Goal: Information Seeking & Learning: Learn about a topic

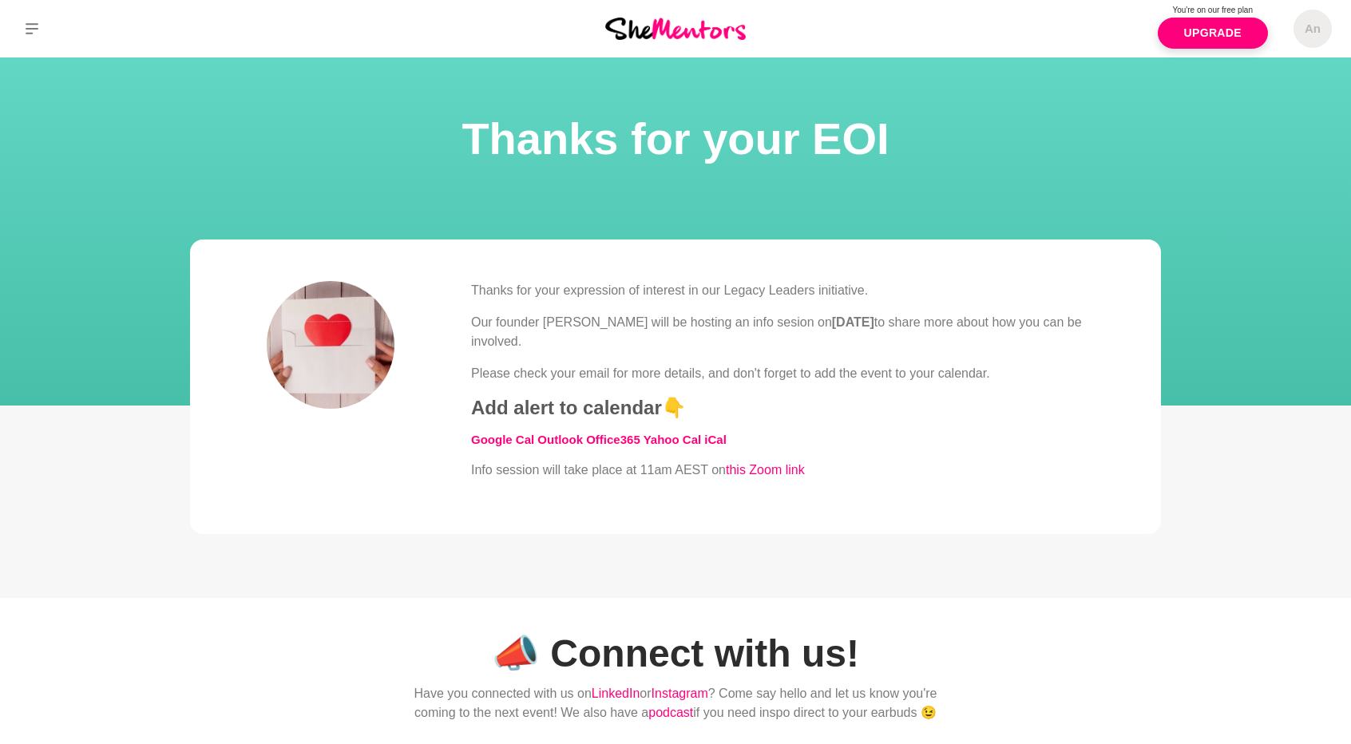
click at [583, 332] on p "Our founder [PERSON_NAME] will be hosting an info sesion [DATE][DATE] to share …" at bounding box center [777, 332] width 613 height 38
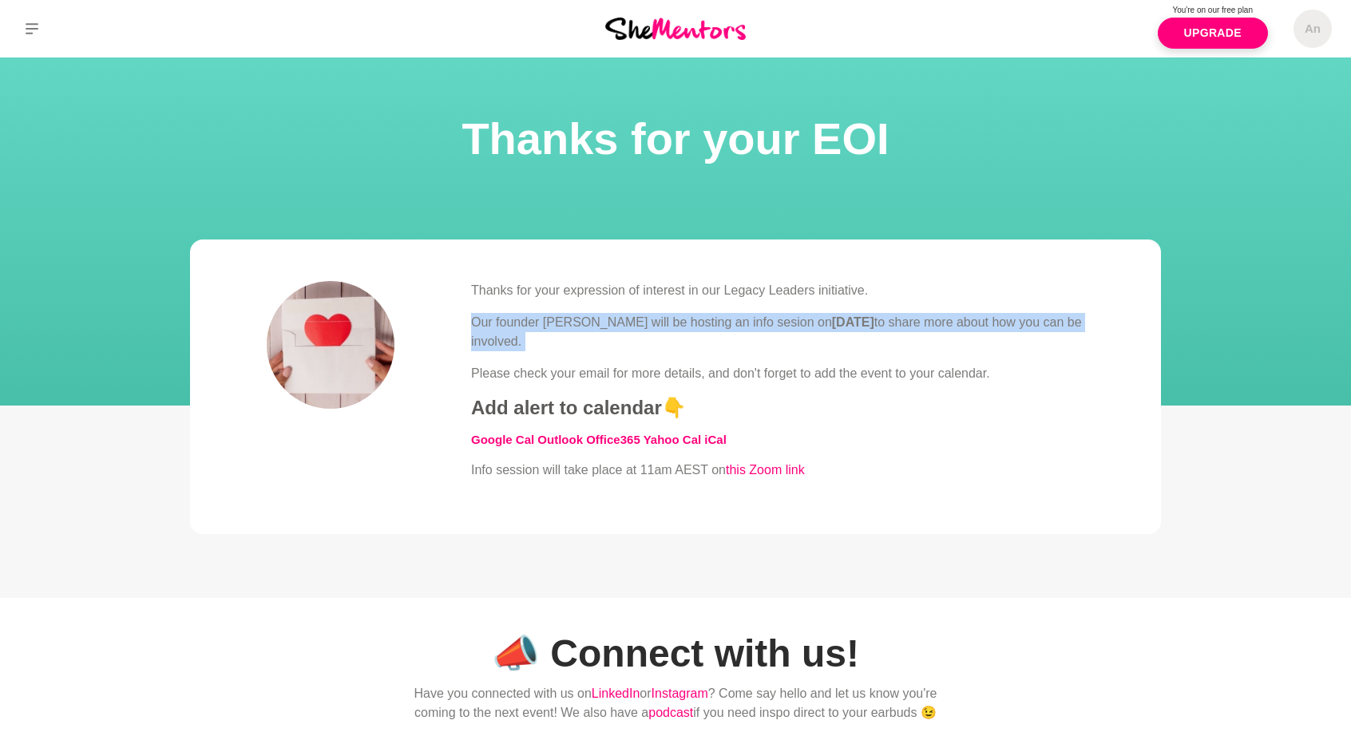
click at [583, 332] on p "Our founder [PERSON_NAME] will be hosting an info sesion [DATE][DATE] to share …" at bounding box center [777, 332] width 613 height 38
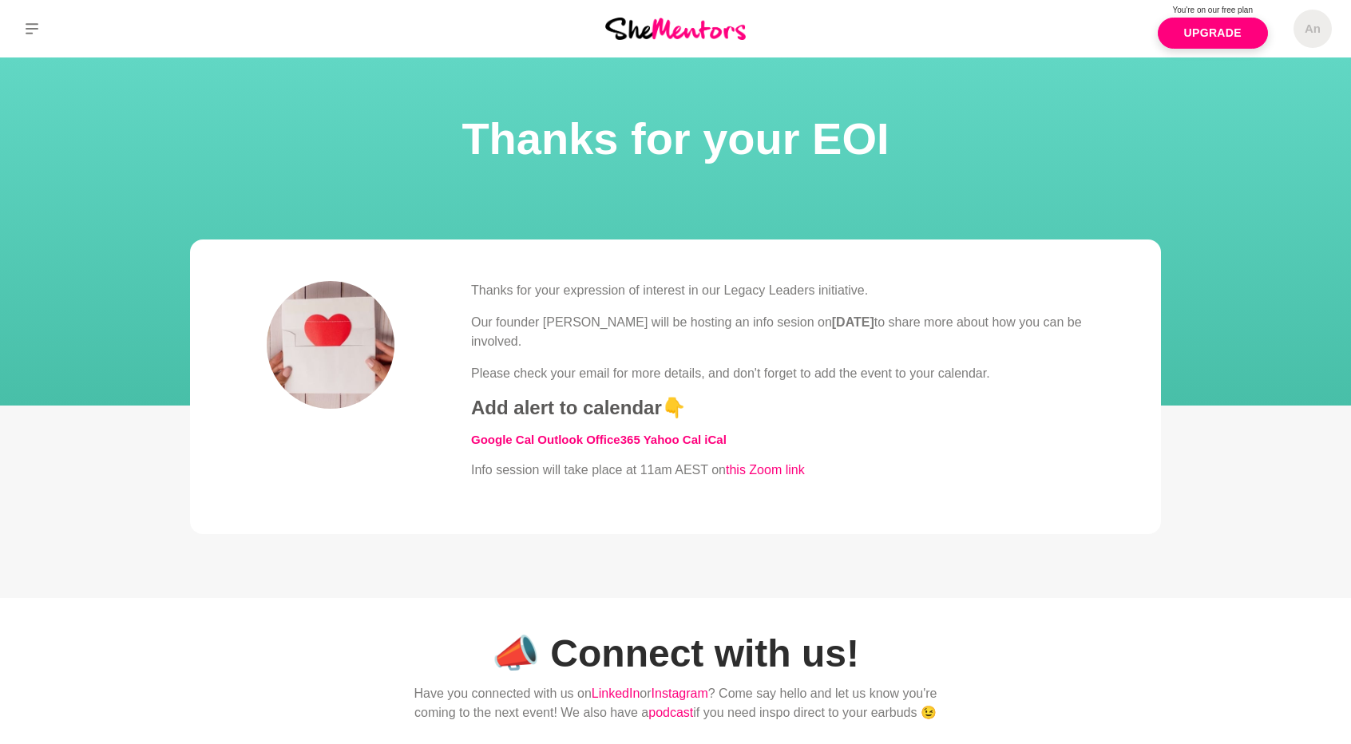
click at [608, 373] on p "Please check your email for more details, and don't forget to add the event to …" at bounding box center [777, 373] width 613 height 19
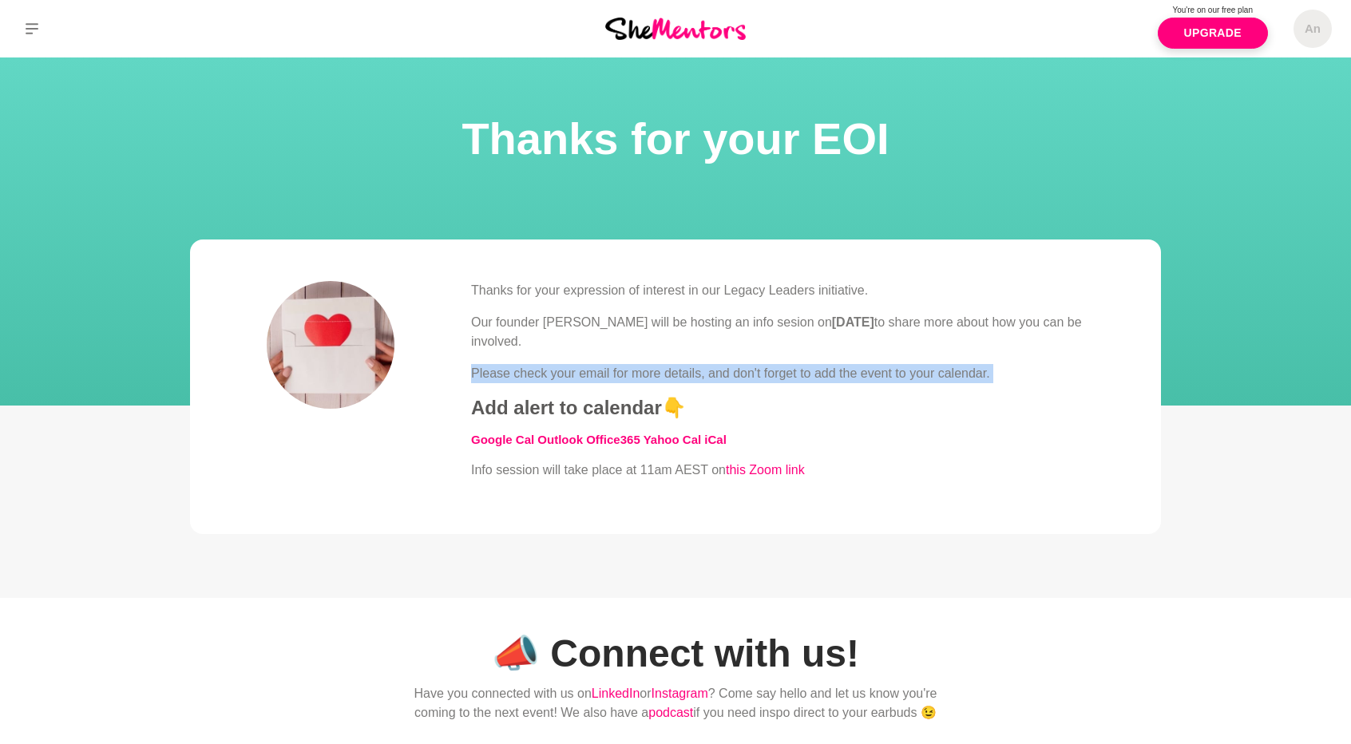
click at [608, 373] on p "Please check your email for more details, and don't forget to add the event to …" at bounding box center [777, 373] width 613 height 19
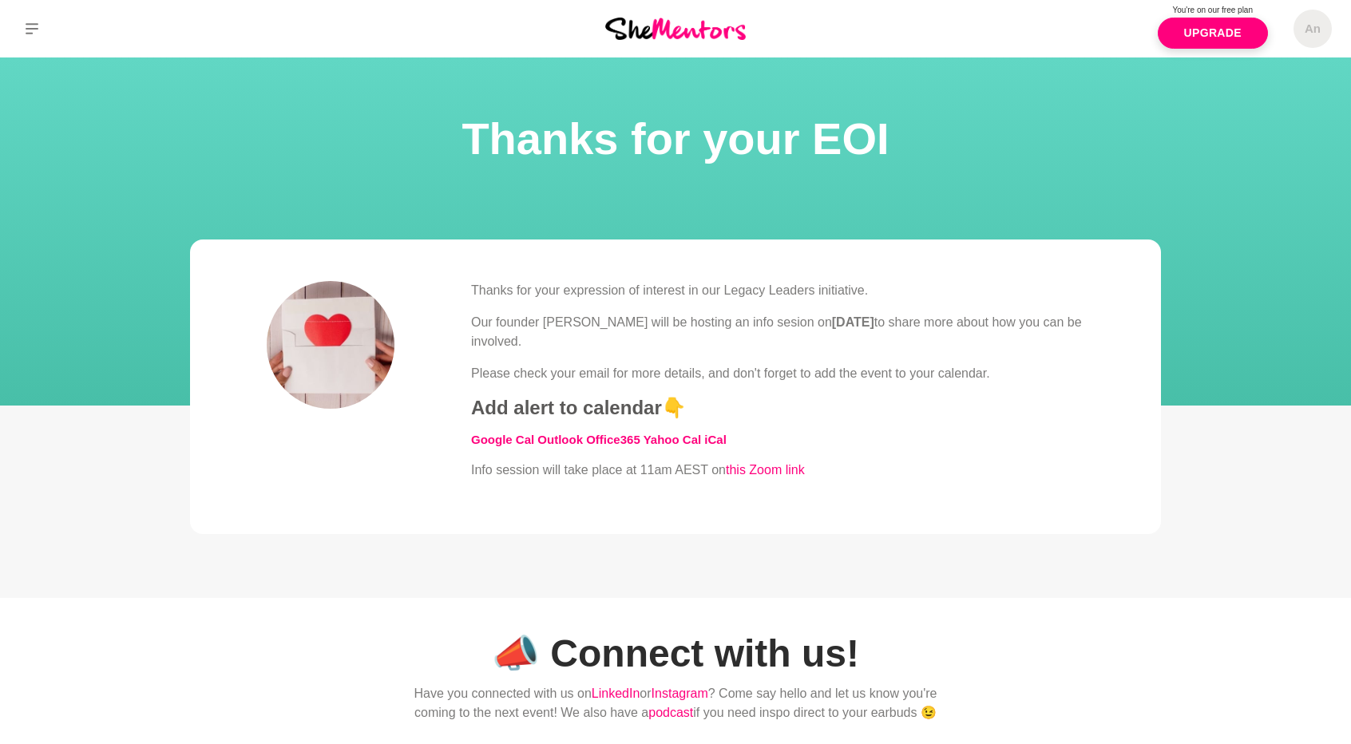
click at [608, 373] on p "Please check your email for more details, and don't forget to add the event to …" at bounding box center [777, 373] width 613 height 19
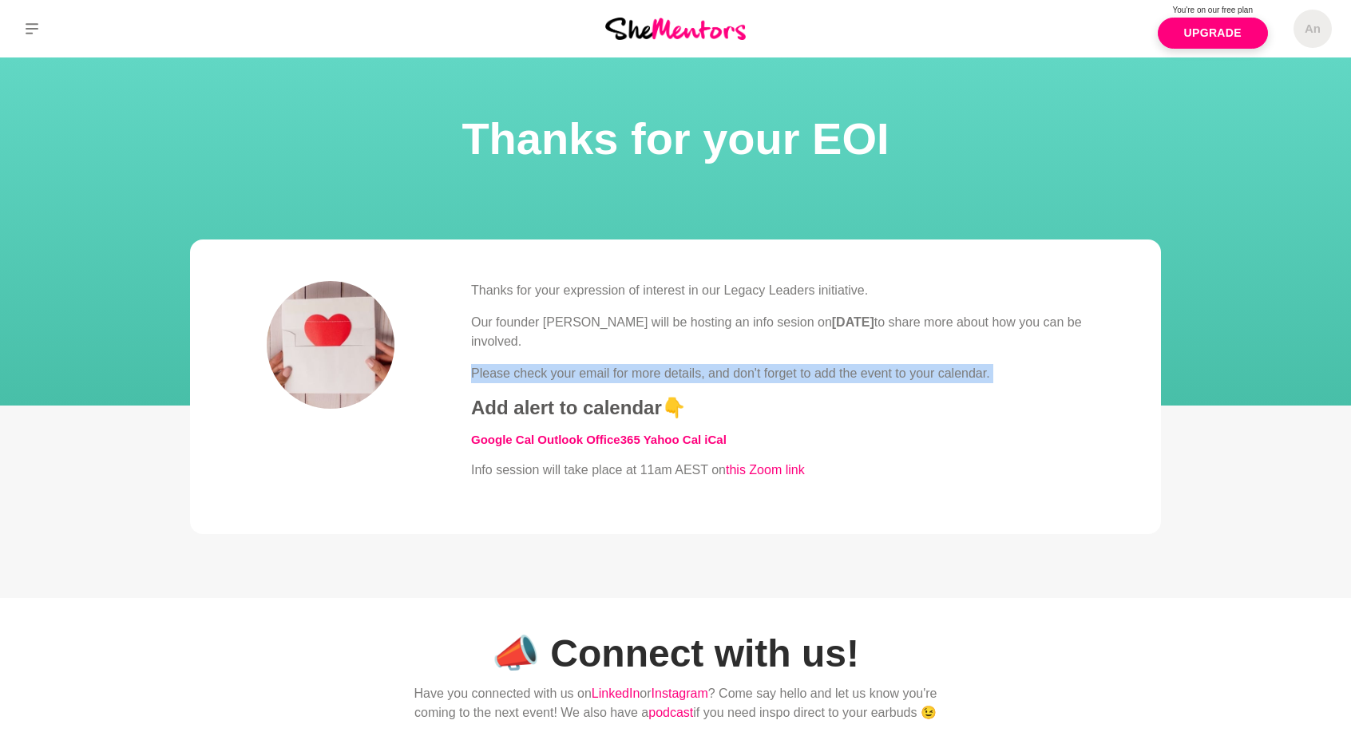
click at [608, 373] on p "Please check your email for more details, and don't forget to add the event to …" at bounding box center [777, 373] width 613 height 19
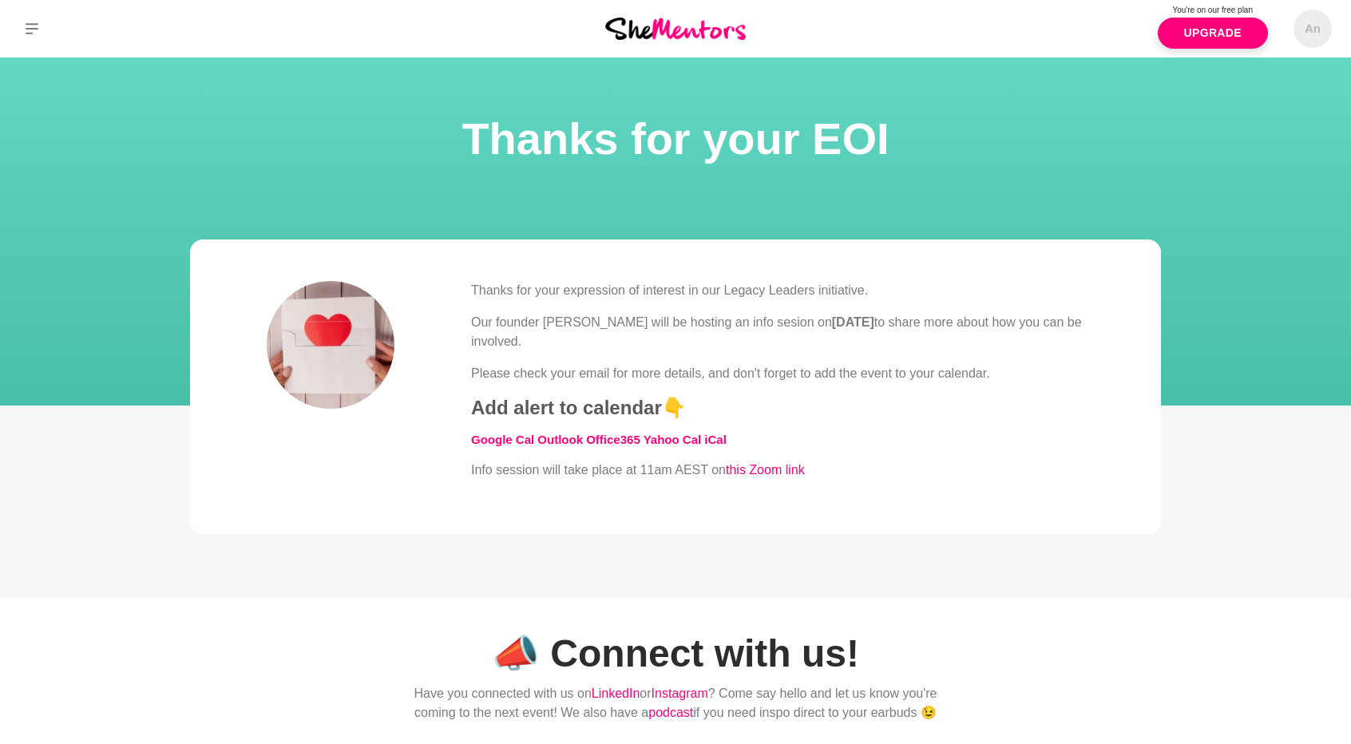
click at [659, 35] on img at bounding box center [675, 29] width 141 height 22
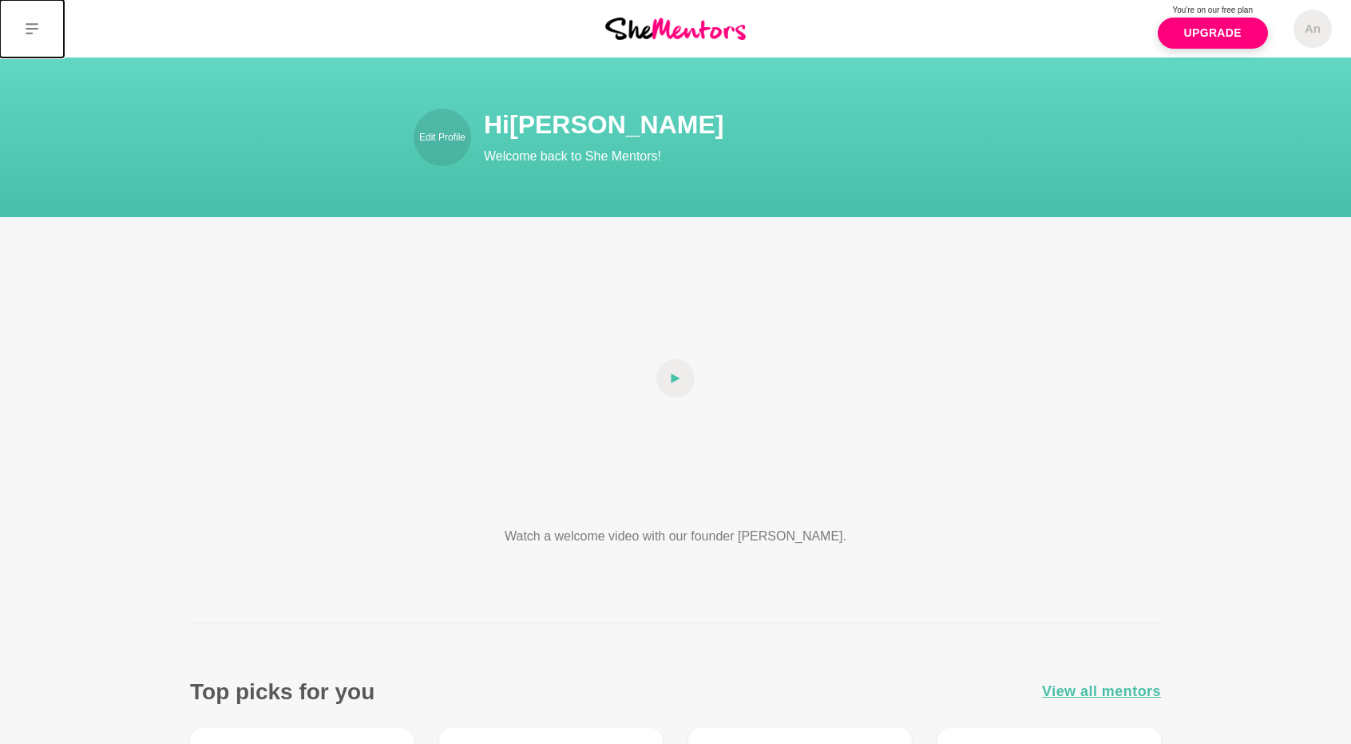
click at [24, 22] on button at bounding box center [32, 28] width 64 height 57
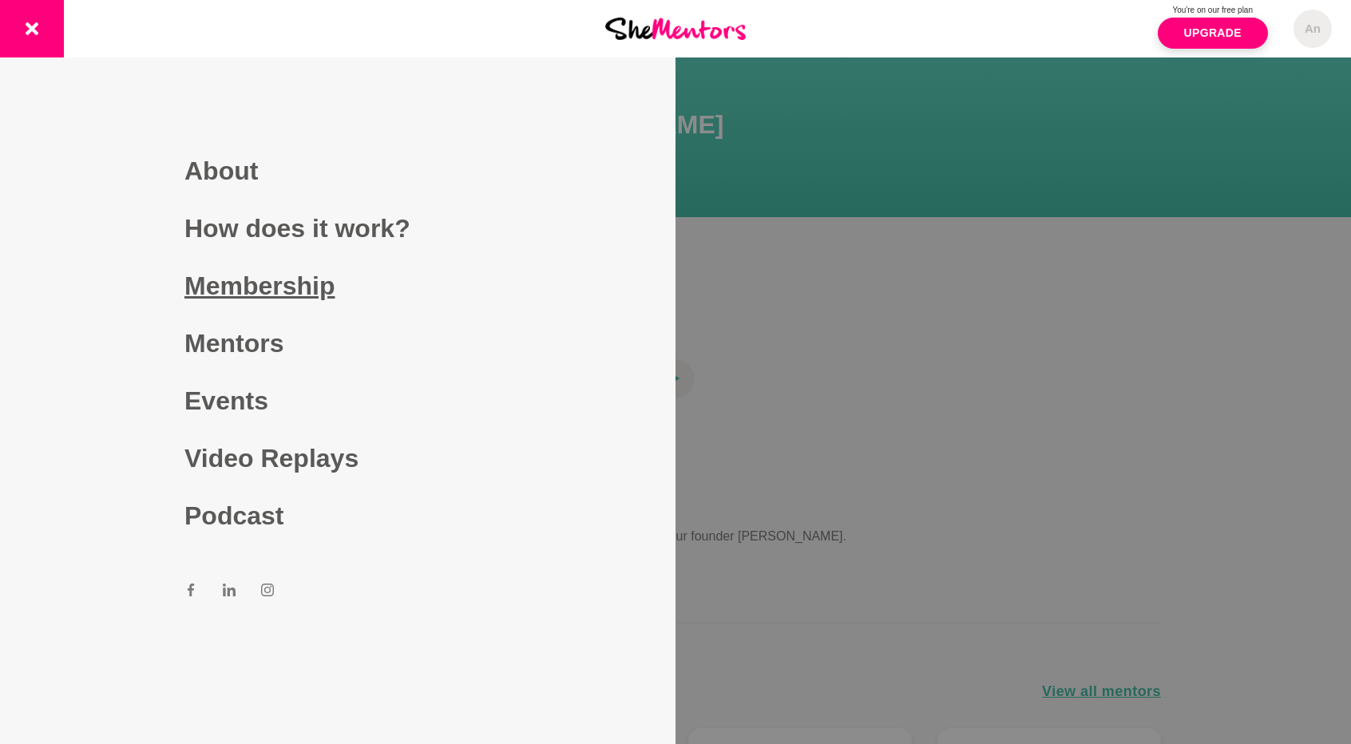
click at [255, 282] on link "Membership" at bounding box center [337, 285] width 307 height 57
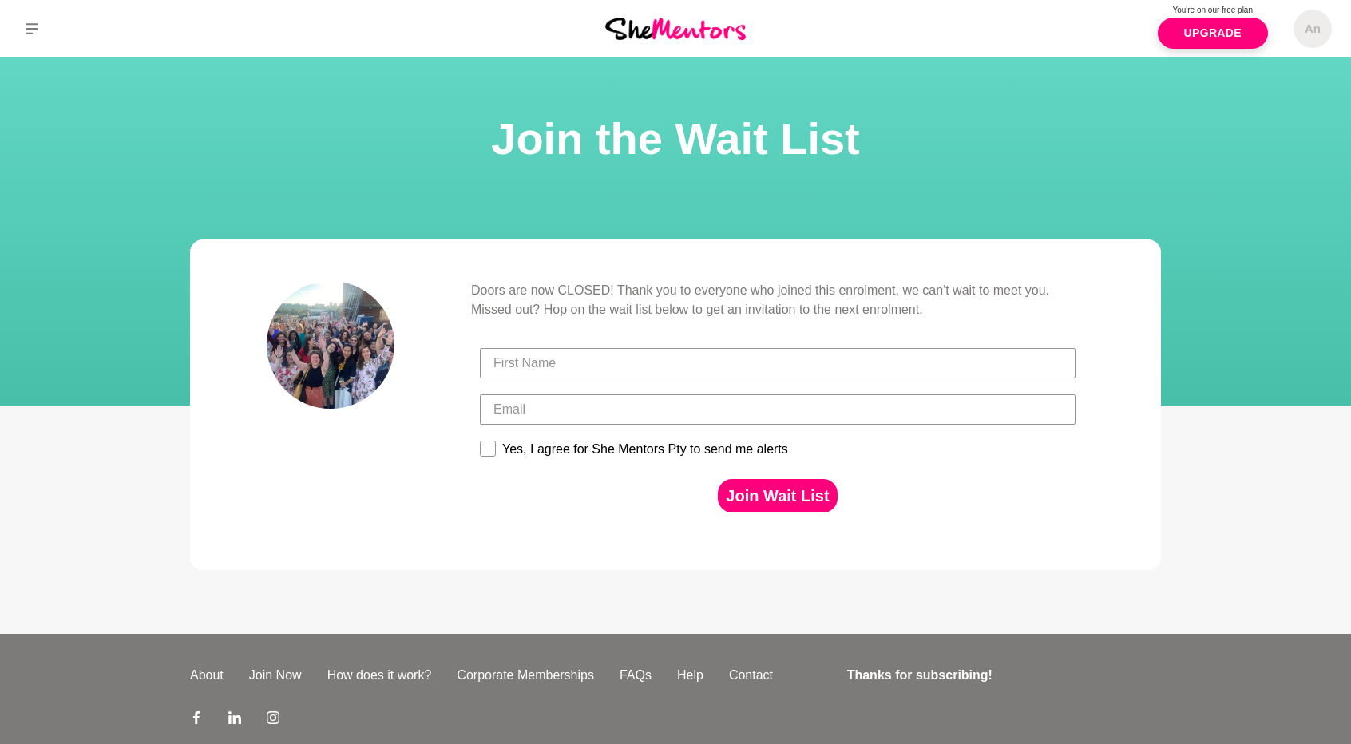
click at [255, 282] on blockquote "Doors are now CLOSED! Thank you to everyone who joined this enrolment, we can't…" at bounding box center [675, 405] width 971 height 331
click at [38, 34] on icon at bounding box center [32, 28] width 13 height 13
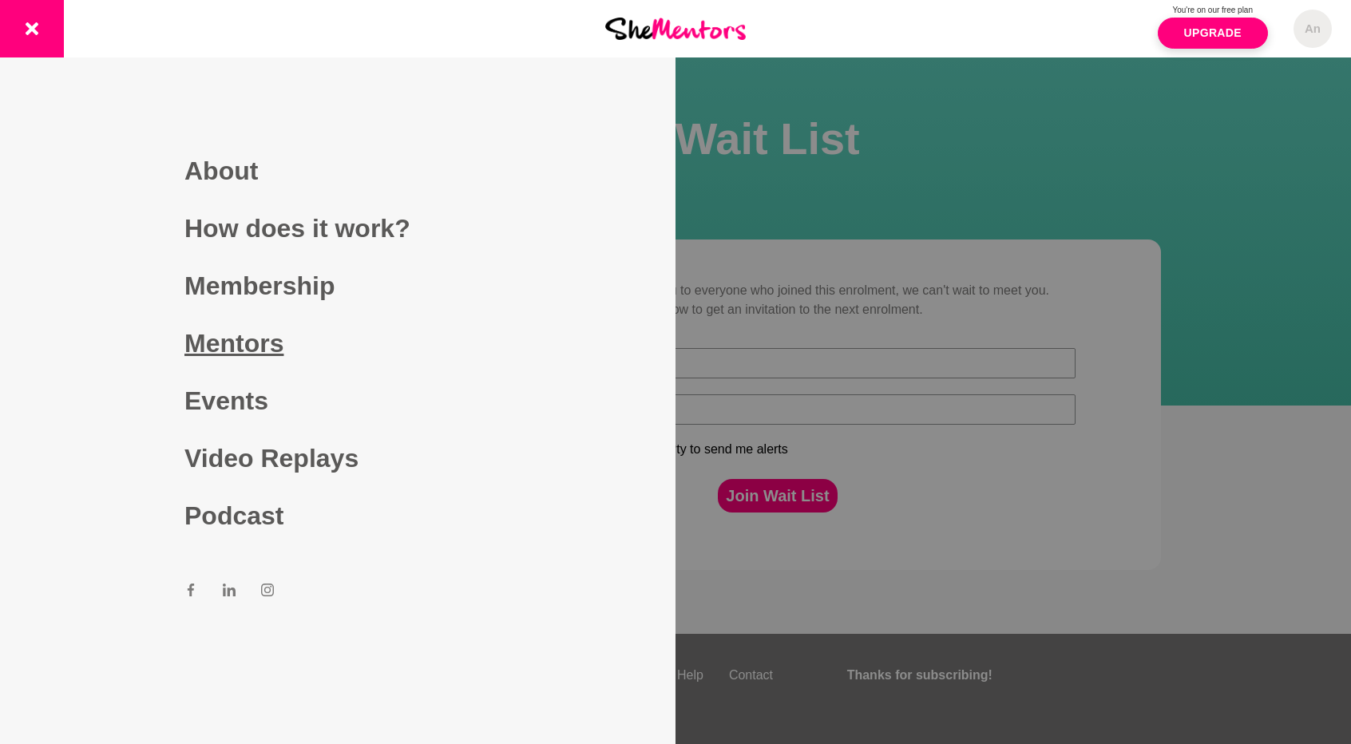
click at [212, 339] on link "Mentors" at bounding box center [337, 343] width 307 height 57
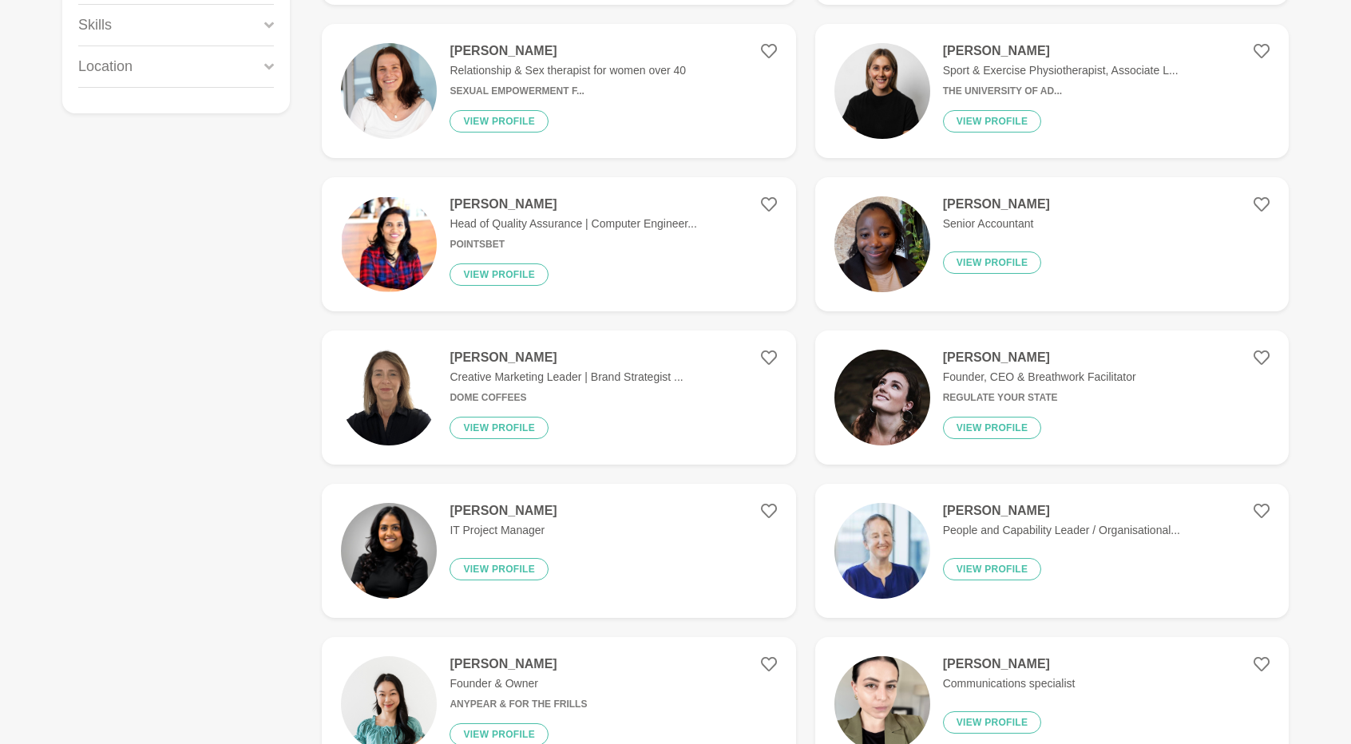
scroll to position [389, 0]
click at [488, 397] on h6 "Dome Coffees" at bounding box center [565, 399] width 233 height 12
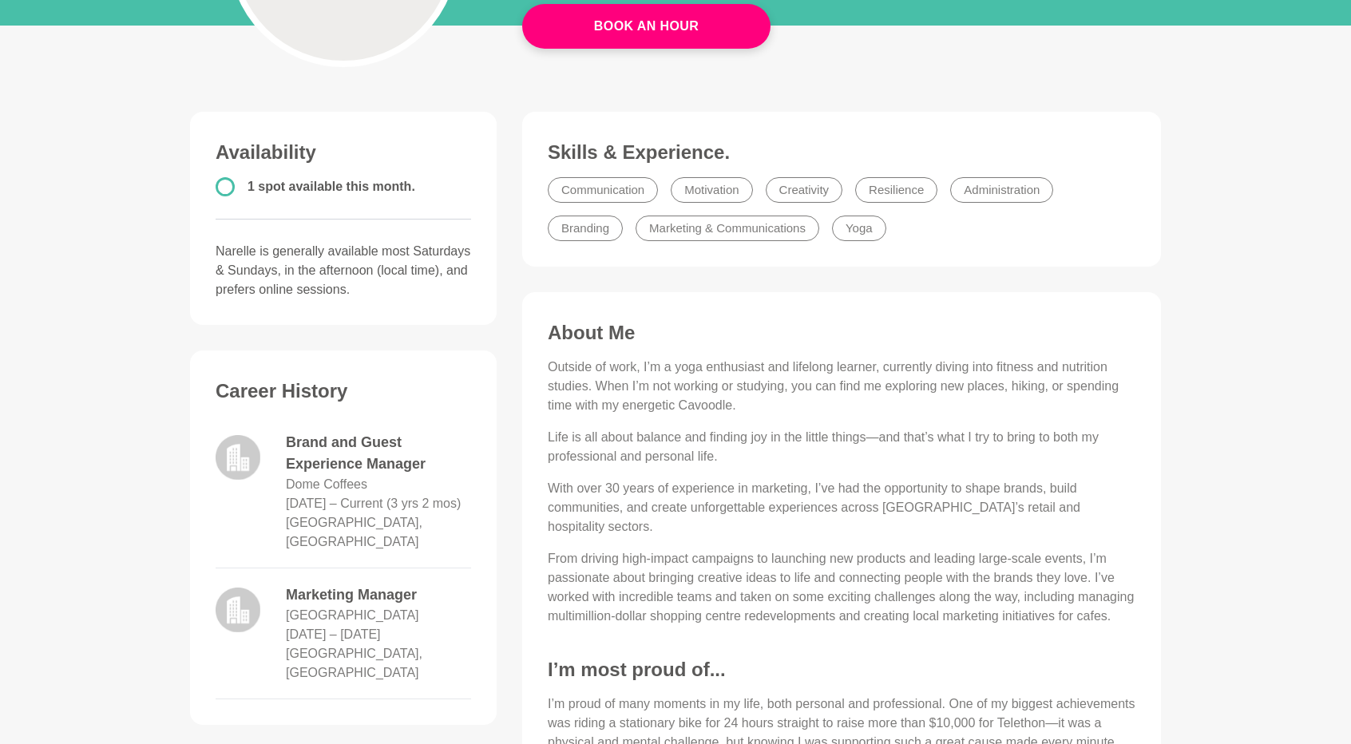
scroll to position [319, 0]
